Goal: Task Accomplishment & Management: Use online tool/utility

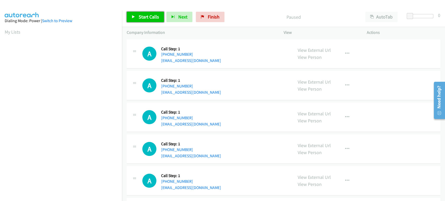
click at [154, 17] on span "Start Calls" at bounding box center [149, 17] width 20 height 6
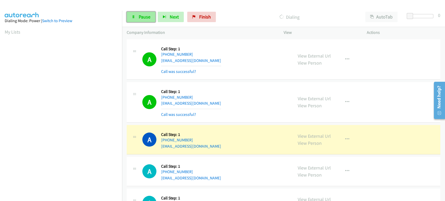
click at [134, 20] on link "Pause" at bounding box center [141, 17] width 29 height 10
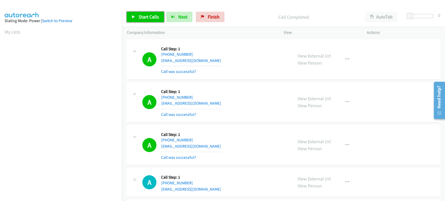
click at [145, 19] on span "Start Calls" at bounding box center [149, 17] width 20 height 6
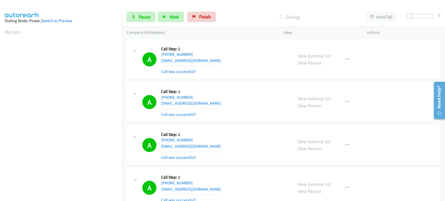
click at [105, 30] on section "My Lists" at bounding box center [61, 31] width 113 height 7
click at [170, 19] on span "Next" at bounding box center [174, 17] width 9 height 6
click at [171, 17] on span "Next" at bounding box center [174, 17] width 9 height 6
click at [136, 16] on link "Pause" at bounding box center [141, 17] width 29 height 10
click at [136, 16] on link "Start Calls" at bounding box center [145, 17] width 37 height 10
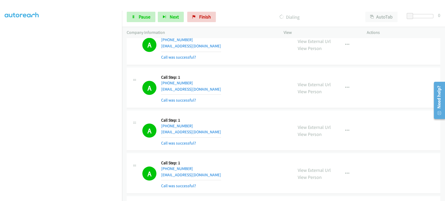
scroll to position [637, 0]
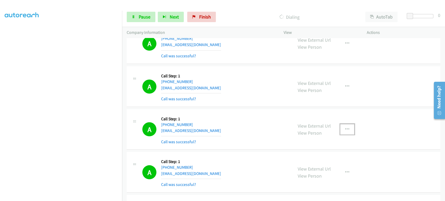
click at [346, 127] on icon "button" at bounding box center [347, 129] width 4 height 4
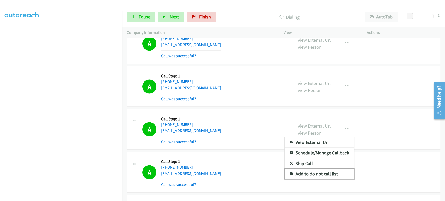
click at [318, 170] on link "Add to do not call list" at bounding box center [319, 174] width 69 height 10
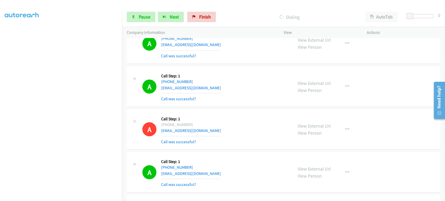
scroll to position [92, 0]
click at [145, 18] on span "Pause" at bounding box center [145, 17] width 12 height 6
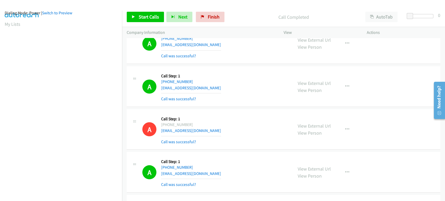
scroll to position [0, 0]
click at [110, 14] on aside "Dialing Mode: Power | Switch to Preview My Lists" at bounding box center [61, 155] width 122 height 289
click at [141, 16] on span "Start Calls" at bounding box center [149, 17] width 20 height 6
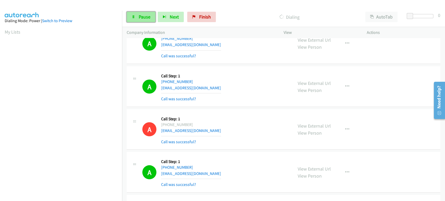
click at [140, 20] on link "Pause" at bounding box center [141, 17] width 29 height 10
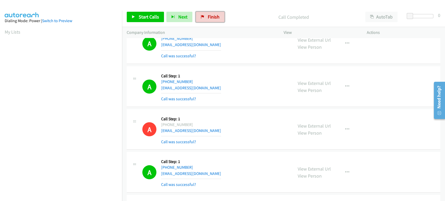
drag, startPoint x: 209, startPoint y: 17, endPoint x: 250, endPoint y: 23, distance: 41.6
click at [209, 17] on span "Finish" at bounding box center [214, 17] width 12 height 6
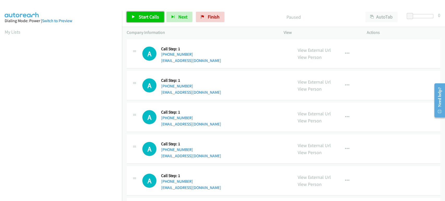
click at [150, 17] on span "Start Calls" at bounding box center [149, 17] width 20 height 6
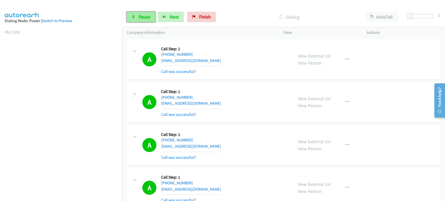
click at [140, 16] on span "Pause" at bounding box center [145, 17] width 12 height 6
click at [142, 19] on span "Start Calls" at bounding box center [149, 17] width 20 height 6
click at [134, 16] on icon at bounding box center [134, 17] width 4 height 4
click at [142, 17] on span "Start Calls" at bounding box center [149, 17] width 20 height 6
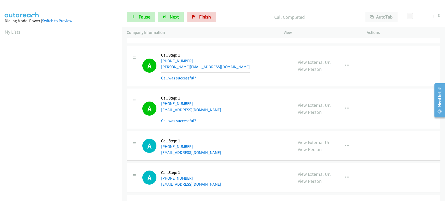
scroll to position [1304, 0]
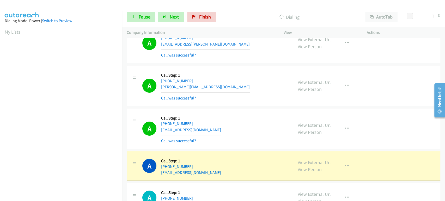
click at [176, 97] on link "Call was successful?" at bounding box center [178, 98] width 35 height 5
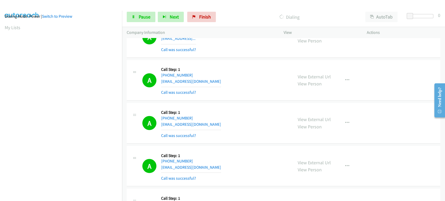
scroll to position [609, 0]
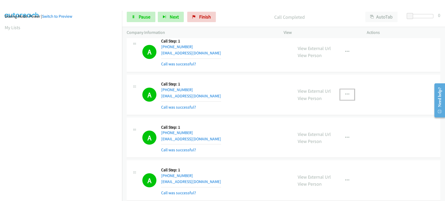
click at [347, 91] on button "button" at bounding box center [347, 94] width 14 height 10
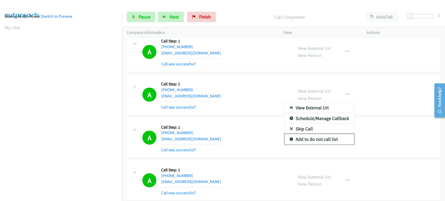
click at [314, 140] on link "Add to do not call list" at bounding box center [319, 139] width 69 height 10
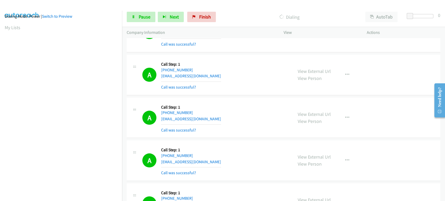
scroll to position [29, 0]
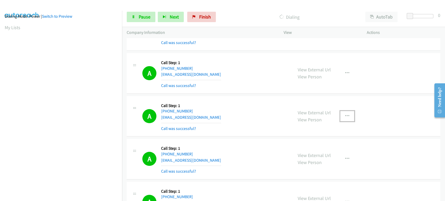
click at [346, 117] on icon "button" at bounding box center [347, 116] width 4 height 4
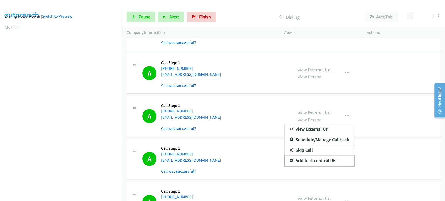
click at [315, 161] on link "Add to do not call list" at bounding box center [319, 161] width 69 height 10
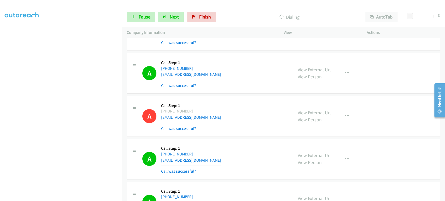
scroll to position [0, 0]
click at [97, 19] on div "Dialing Mode: Power | Switch to Preview" at bounding box center [61, 21] width 113 height 6
click at [144, 14] on span "Pause" at bounding box center [145, 17] width 12 height 6
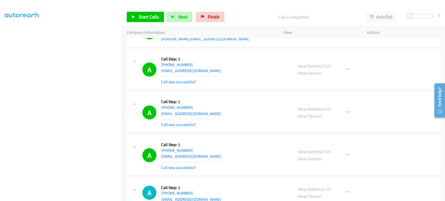
scroll to position [1362, 0]
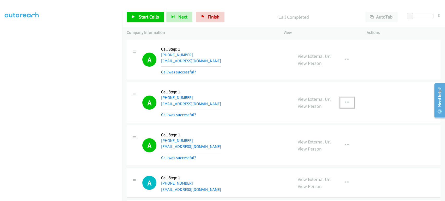
click at [345, 101] on icon "button" at bounding box center [347, 103] width 4 height 4
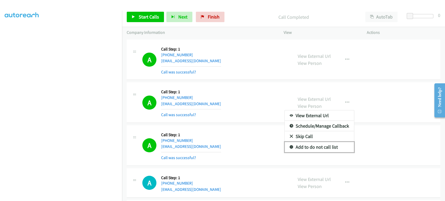
click at [316, 146] on link "Add to do not call list" at bounding box center [319, 147] width 69 height 10
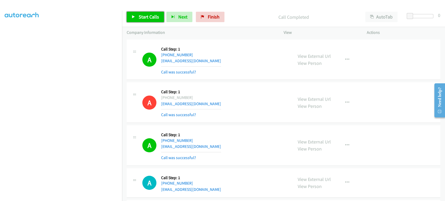
click at [139, 14] on span "Start Calls" at bounding box center [149, 17] width 20 height 6
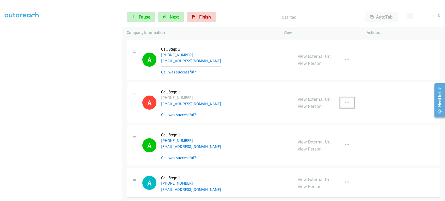
click at [345, 101] on icon "button" at bounding box center [347, 103] width 4 height 4
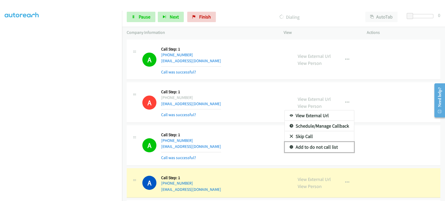
click at [305, 147] on link "Add to do not call list" at bounding box center [319, 147] width 69 height 10
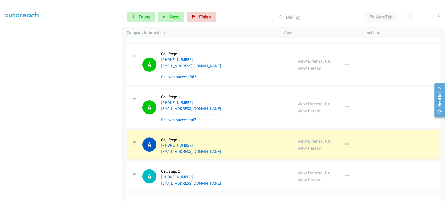
scroll to position [1420, 0]
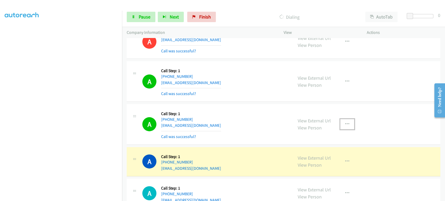
click at [344, 119] on button "button" at bounding box center [347, 124] width 14 height 10
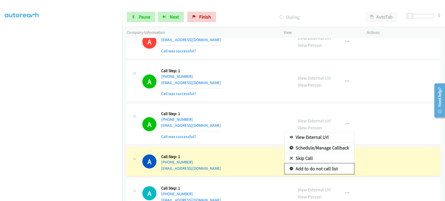
click at [317, 167] on link "Add to do not call list" at bounding box center [319, 169] width 69 height 10
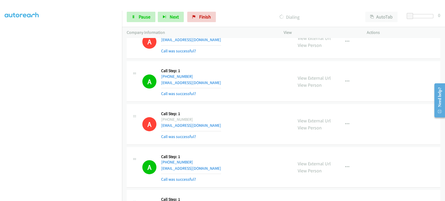
scroll to position [0, 0]
click at [136, 17] on link "Pause" at bounding box center [141, 17] width 29 height 10
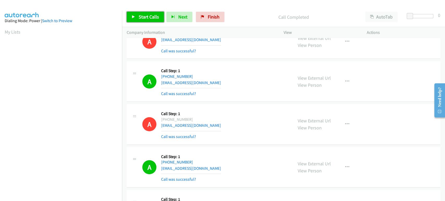
click at [143, 18] on span "Start Calls" at bounding box center [149, 17] width 20 height 6
click at [140, 17] on span "Pause" at bounding box center [145, 17] width 12 height 6
click at [140, 16] on span "Start Calls" at bounding box center [149, 17] width 20 height 6
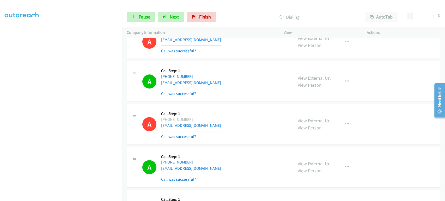
scroll to position [92, 0]
click at [144, 19] on span "Pause" at bounding box center [145, 17] width 12 height 6
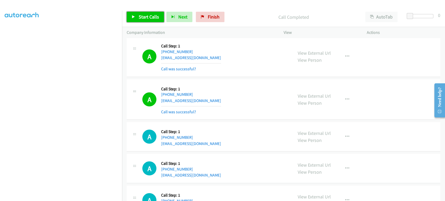
click at [136, 19] on link "Start Calls" at bounding box center [145, 17] width 37 height 10
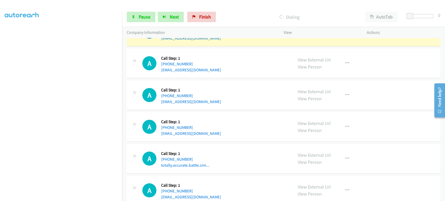
scroll to position [2550, 0]
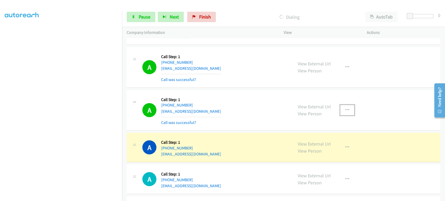
click at [345, 108] on icon "button" at bounding box center [347, 110] width 4 height 4
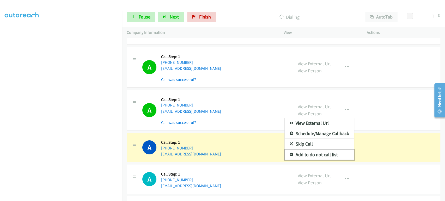
click at [324, 150] on link "Add to do not call list" at bounding box center [319, 155] width 69 height 10
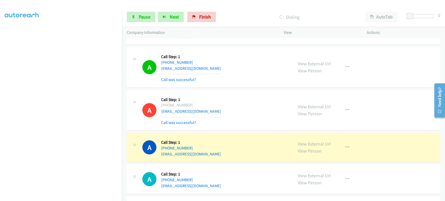
scroll to position [4, 0]
click at [132, 18] on icon at bounding box center [134, 17] width 4 height 4
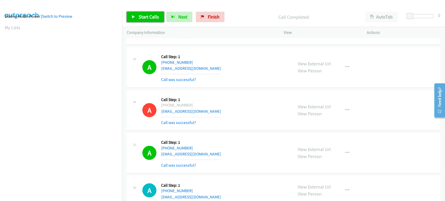
click at [136, 18] on link "Start Calls" at bounding box center [145, 17] width 37 height 10
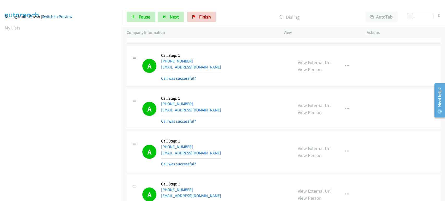
scroll to position [0, 0]
click at [143, 18] on span "Pause" at bounding box center [145, 17] width 12 height 6
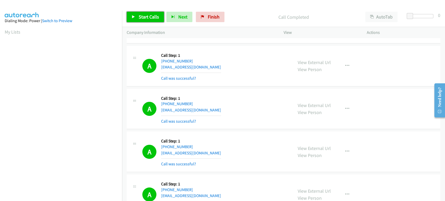
click at [149, 16] on span "Start Calls" at bounding box center [149, 17] width 20 height 6
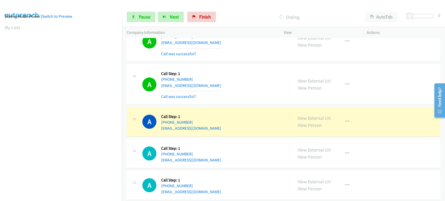
scroll to position [3159, 0]
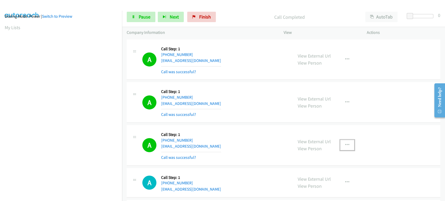
click at [345, 143] on icon "button" at bounding box center [347, 145] width 4 height 4
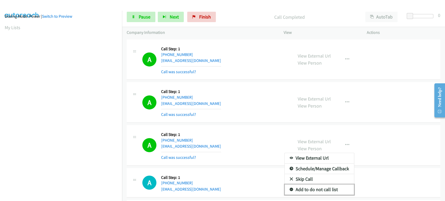
click at [314, 185] on link "Add to do not call list" at bounding box center [319, 190] width 69 height 10
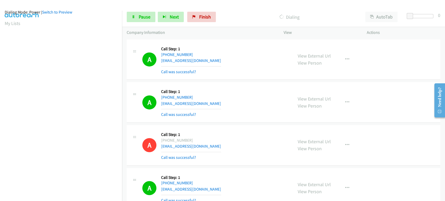
scroll to position [0, 0]
click at [141, 13] on link "Pause" at bounding box center [141, 17] width 29 height 10
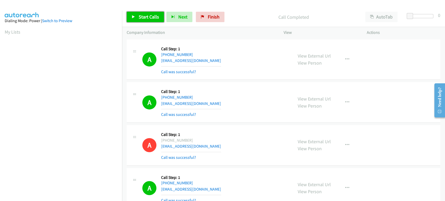
click at [148, 17] on span "Start Calls" at bounding box center [149, 17] width 20 height 6
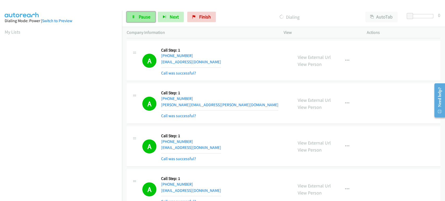
click at [136, 18] on link "Pause" at bounding box center [141, 17] width 29 height 10
click at [244, 13] on div "Call Completed" at bounding box center [294, 17] width 134 height 10
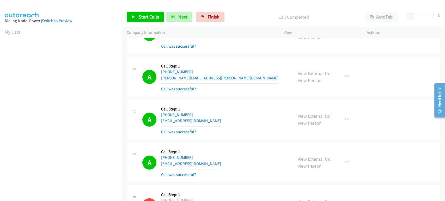
scroll to position [3101, 0]
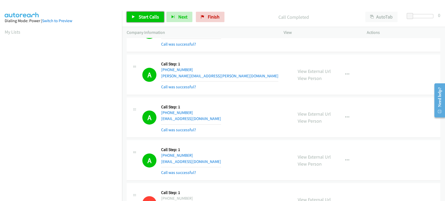
click at [138, 18] on link "Start Calls" at bounding box center [145, 17] width 37 height 10
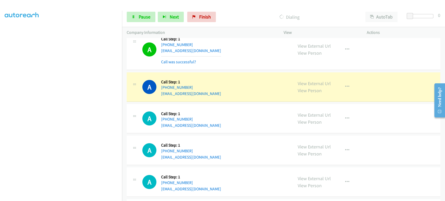
scroll to position [33, 0]
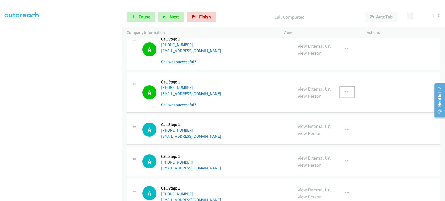
click at [346, 91] on icon "button" at bounding box center [347, 93] width 4 height 4
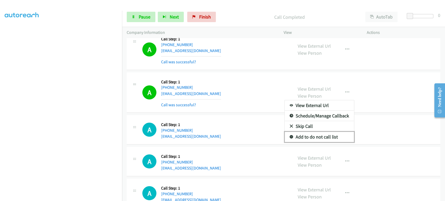
click at [312, 132] on link "Add to do not call list" at bounding box center [319, 137] width 69 height 10
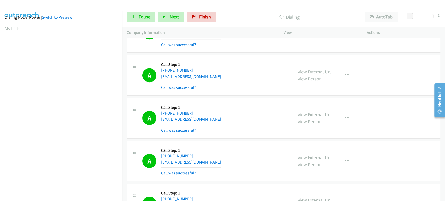
scroll to position [0, 0]
click at [144, 19] on span "Pause" at bounding box center [145, 17] width 12 height 6
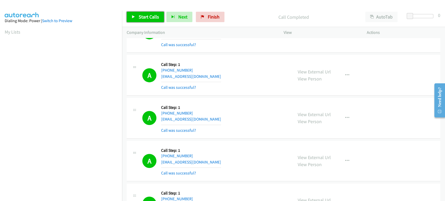
click at [143, 18] on span "Start Calls" at bounding box center [149, 17] width 20 height 6
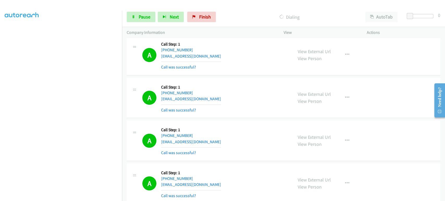
scroll to position [4492, 0]
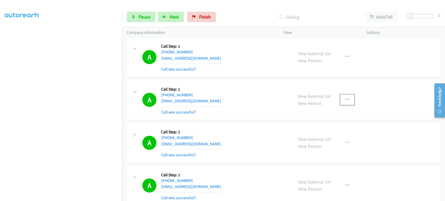
click at [345, 98] on icon "button" at bounding box center [347, 100] width 4 height 4
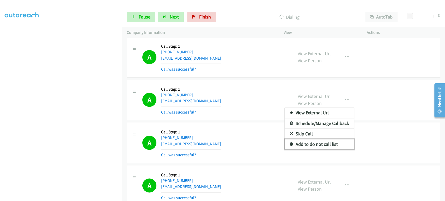
click at [326, 139] on link "Add to do not call list" at bounding box center [319, 144] width 69 height 10
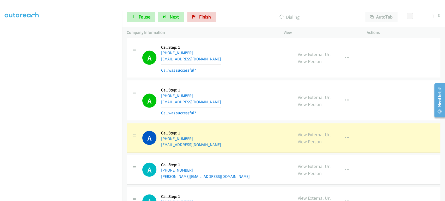
scroll to position [4753, 0]
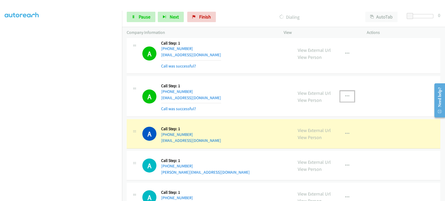
click at [345, 94] on icon "button" at bounding box center [347, 96] width 4 height 4
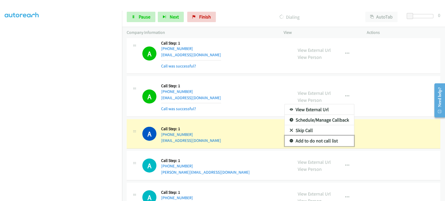
click at [313, 136] on link "Add to do not call list" at bounding box center [319, 141] width 69 height 10
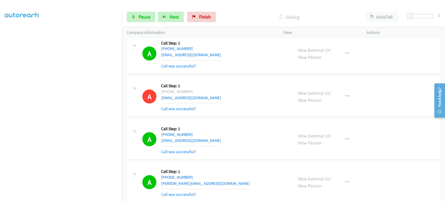
scroll to position [4, 0]
click at [138, 19] on link "Pause" at bounding box center [141, 17] width 29 height 10
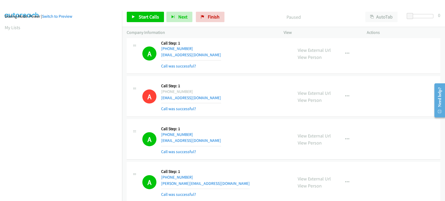
scroll to position [92, 0]
click at [147, 17] on span "Start Calls" at bounding box center [149, 17] width 20 height 6
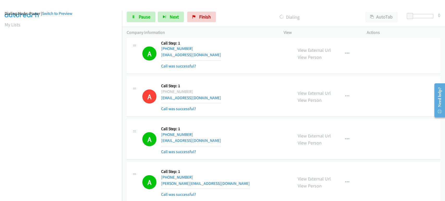
scroll to position [4, 0]
click at [142, 18] on span "Pause" at bounding box center [145, 17] width 12 height 6
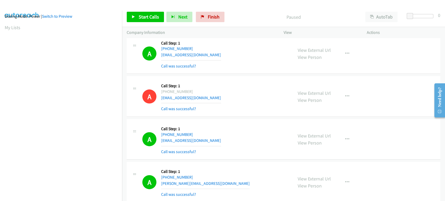
scroll to position [92, 0]
click at [137, 18] on link "Start Calls" at bounding box center [145, 17] width 37 height 10
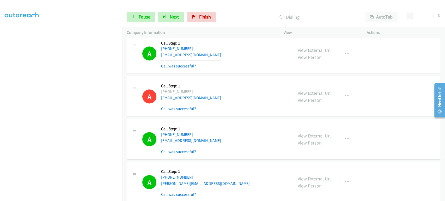
scroll to position [0, 0]
click at [137, 20] on link "Pause" at bounding box center [141, 17] width 29 height 10
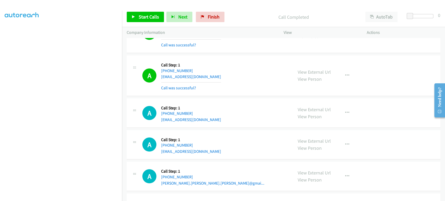
scroll to position [5304, 0]
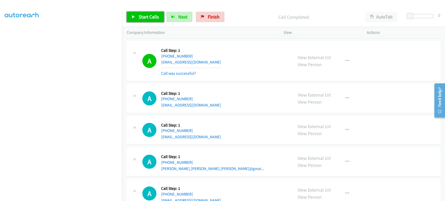
click at [140, 18] on span "Start Calls" at bounding box center [149, 17] width 20 height 6
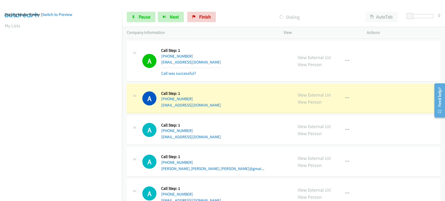
scroll to position [0, 0]
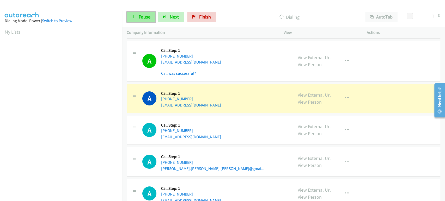
click at [134, 18] on icon at bounding box center [134, 17] width 4 height 4
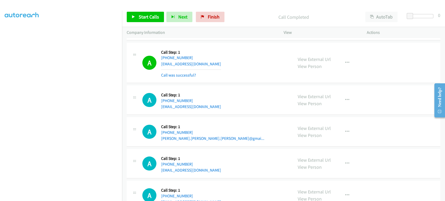
scroll to position [5332, 0]
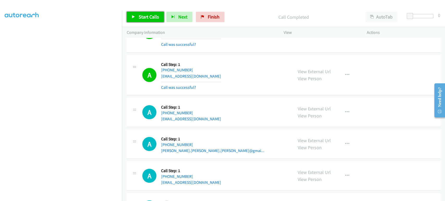
click at [143, 20] on span "Start Calls" at bounding box center [149, 17] width 20 height 6
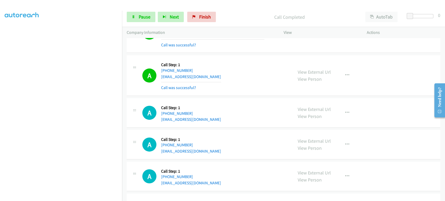
scroll to position [5452, 0]
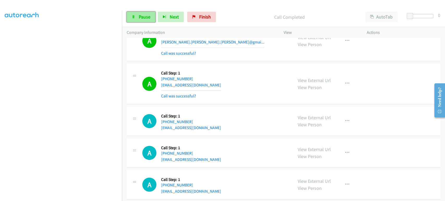
click at [134, 15] on icon at bounding box center [134, 17] width 4 height 4
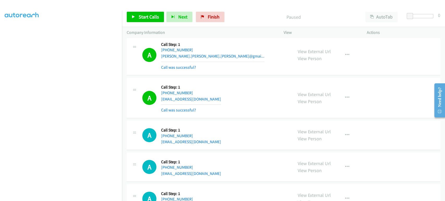
scroll to position [5482, 0]
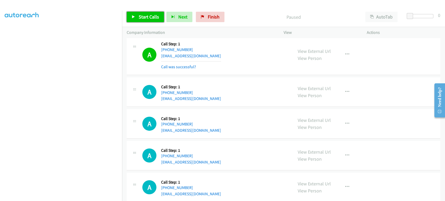
click at [142, 19] on span "Start Calls" at bounding box center [149, 17] width 20 height 6
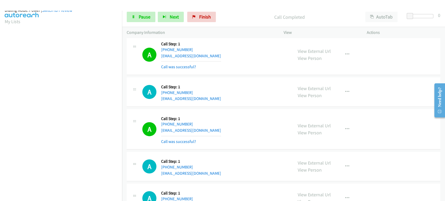
scroll to position [4, 0]
click at [142, 17] on span "Pause" at bounding box center [145, 17] width 12 height 6
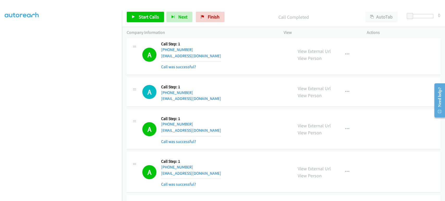
scroll to position [92, 0]
click at [136, 14] on link "Start Calls" at bounding box center [145, 17] width 37 height 10
click at [140, 18] on span "Pause" at bounding box center [145, 17] width 12 height 6
click at [140, 16] on span "Start Calls" at bounding box center [149, 17] width 20 height 6
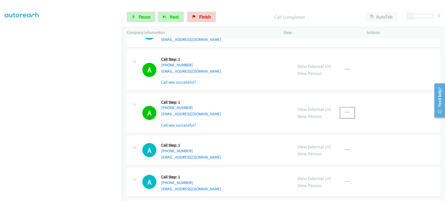
click at [345, 111] on icon "button" at bounding box center [347, 113] width 4 height 4
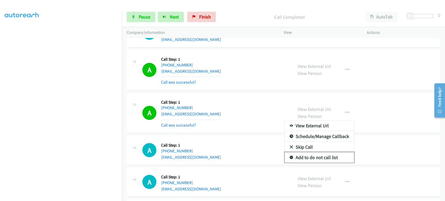
click at [317, 152] on link "Add to do not call list" at bounding box center [319, 157] width 69 height 10
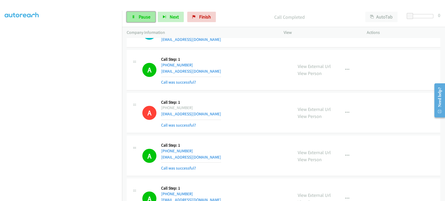
click at [132, 21] on link "Pause" at bounding box center [141, 17] width 29 height 10
click at [144, 17] on span "Start Calls" at bounding box center [149, 17] width 20 height 6
click at [142, 17] on span "Pause" at bounding box center [145, 17] width 12 height 6
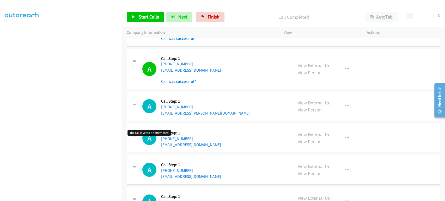
scroll to position [6554, 0]
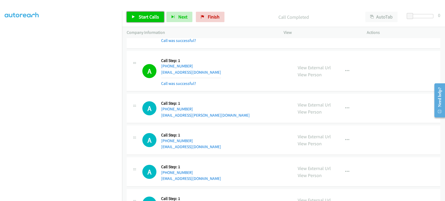
click at [143, 19] on span "Start Calls" at bounding box center [149, 17] width 20 height 6
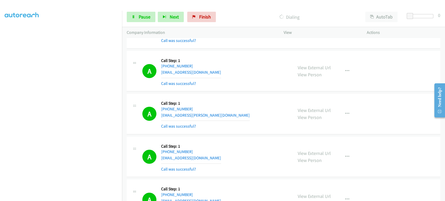
scroll to position [0, 0]
click at [140, 22] on link "Pause" at bounding box center [141, 17] width 29 height 10
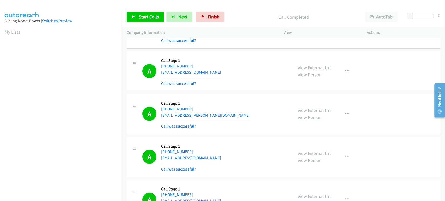
scroll to position [92, 0]
click at [143, 19] on span "Start Calls" at bounding box center [149, 17] width 20 height 6
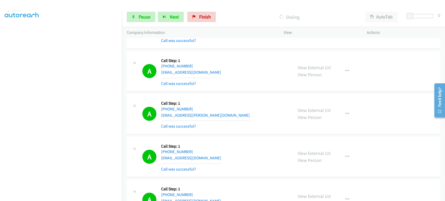
scroll to position [4, 0]
click at [142, 20] on link "Pause" at bounding box center [141, 17] width 29 height 10
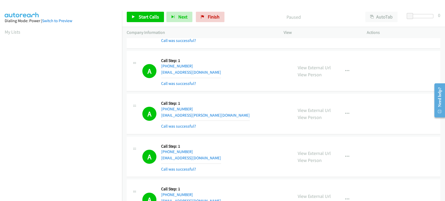
scroll to position [92, 0]
click at [140, 15] on span "Start Calls" at bounding box center [149, 17] width 20 height 6
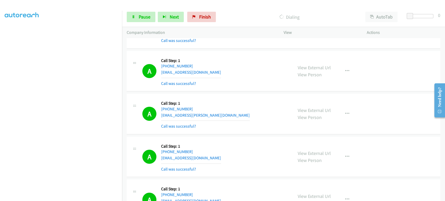
scroll to position [0, 0]
click at [137, 14] on link "Pause" at bounding box center [141, 17] width 29 height 10
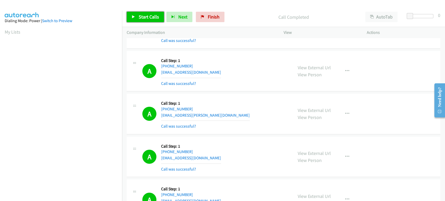
click at [143, 15] on span "Start Calls" at bounding box center [149, 17] width 20 height 6
click at [146, 17] on span "Pause" at bounding box center [145, 17] width 12 height 6
click at [148, 20] on link "Start Calls" at bounding box center [145, 17] width 37 height 10
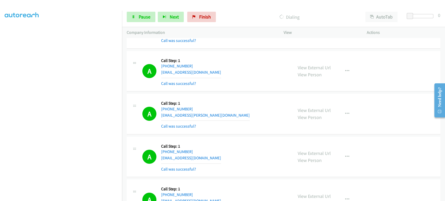
scroll to position [58, 0]
click at [142, 17] on span "Pause" at bounding box center [145, 17] width 12 height 6
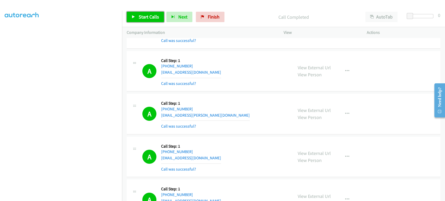
click at [141, 17] on span "Start Calls" at bounding box center [149, 17] width 20 height 6
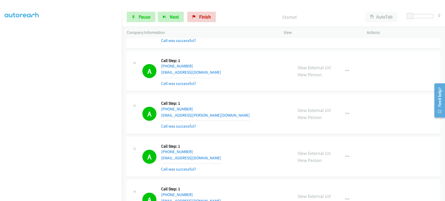
scroll to position [92, 0]
click at [48, 197] on section at bounding box center [61, 78] width 113 height 250
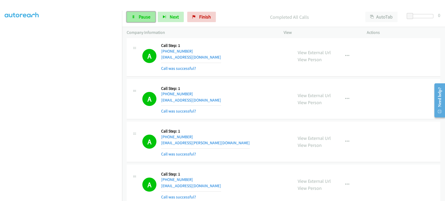
click at [143, 14] on span "Pause" at bounding box center [145, 17] width 12 height 6
click at [143, 14] on span "Start Calls" at bounding box center [149, 17] width 20 height 6
click at [135, 15] on link "Pause" at bounding box center [141, 17] width 29 height 10
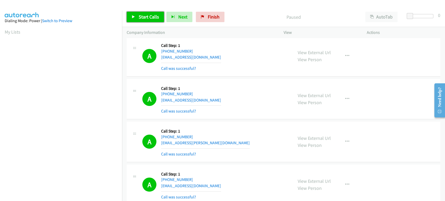
click at [139, 16] on span "Start Calls" at bounding box center [149, 17] width 20 height 6
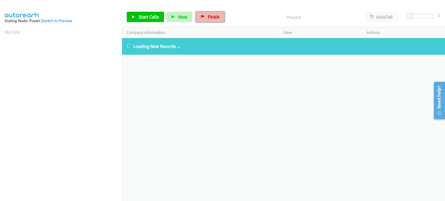
click at [218, 16] on link "Finish" at bounding box center [210, 17] width 29 height 10
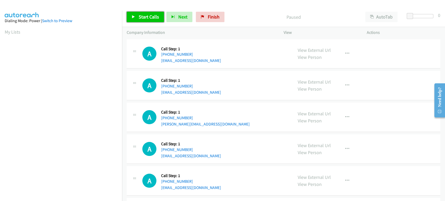
click at [144, 19] on span "Start Calls" at bounding box center [149, 17] width 20 height 6
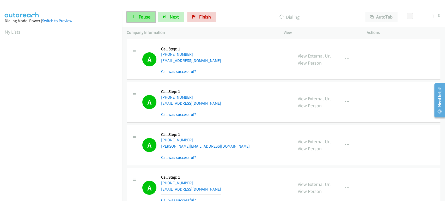
click at [132, 16] on icon at bounding box center [134, 17] width 4 height 4
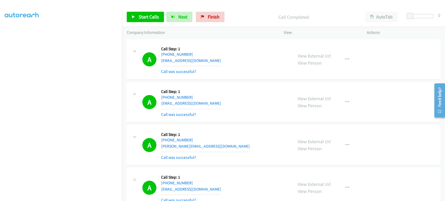
scroll to position [92, 0]
click at [215, 16] on span "Finish" at bounding box center [214, 17] width 12 height 6
